Goal: Task Accomplishment & Management: Manage account settings

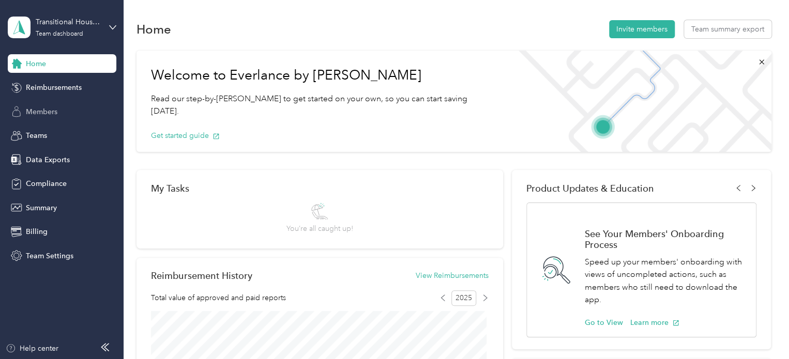
click at [55, 115] on span "Members" at bounding box center [42, 111] width 32 height 11
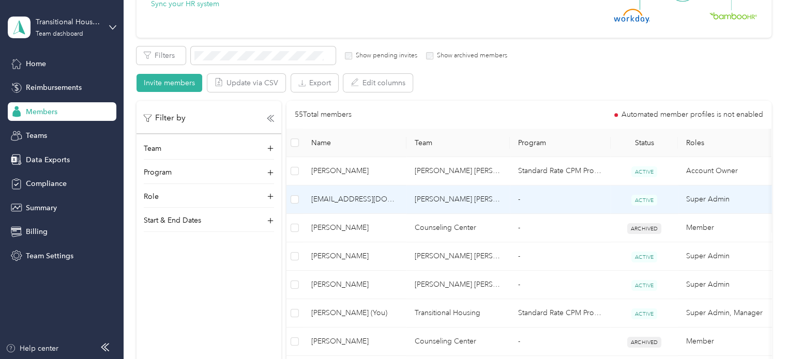
scroll to position [147, 0]
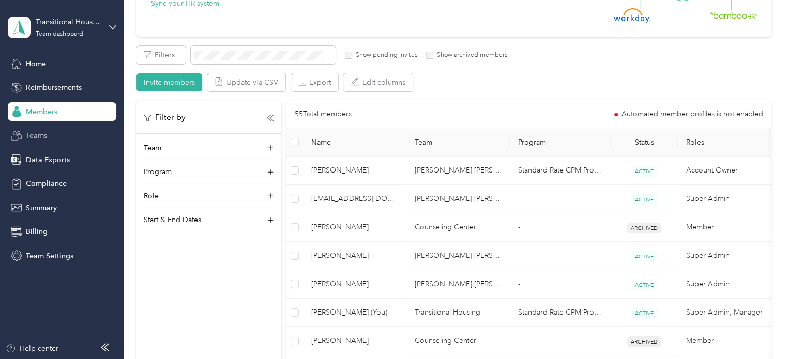
click at [29, 130] on span "Teams" at bounding box center [36, 135] width 21 height 11
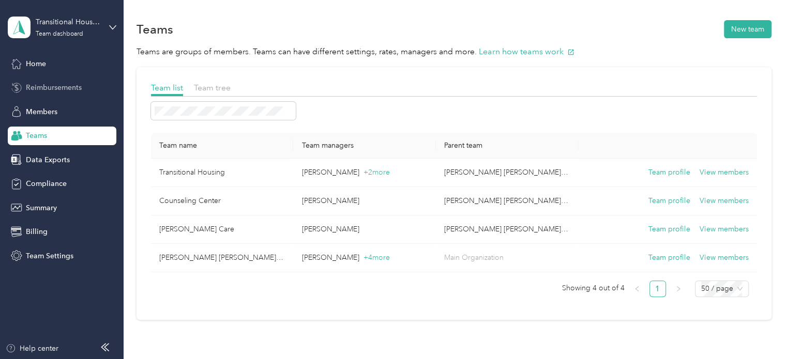
click at [53, 85] on span "Reimbursements" at bounding box center [54, 87] width 56 height 11
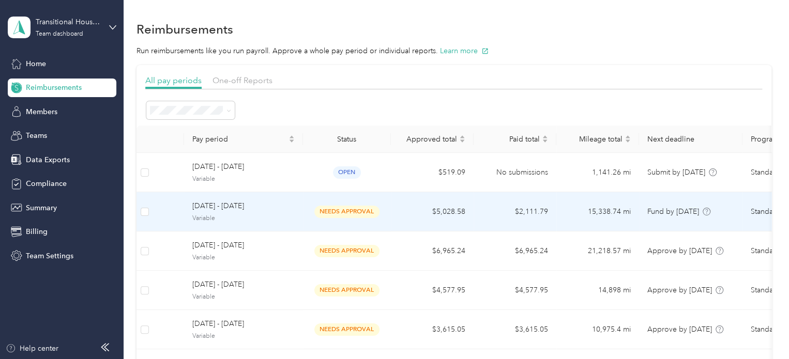
click at [381, 211] on div "needs approval" at bounding box center [346, 212] width 71 height 12
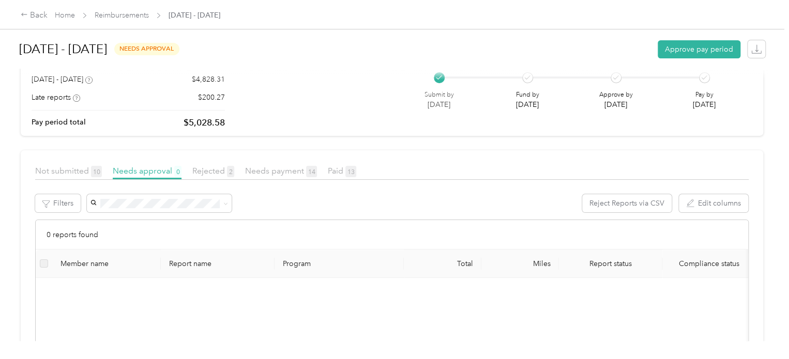
scroll to position [93, 0]
